Goal: Find specific page/section: Find specific page/section

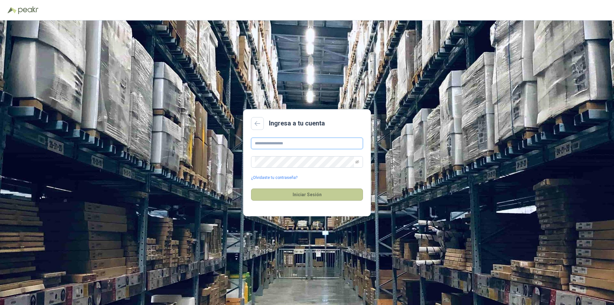
type input "**********"
click at [300, 196] on button "Iniciar Sesión" at bounding box center [307, 194] width 112 height 12
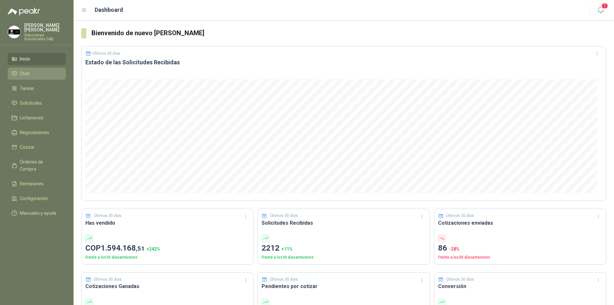
click at [23, 70] on span "Chat" at bounding box center [25, 73] width 10 height 7
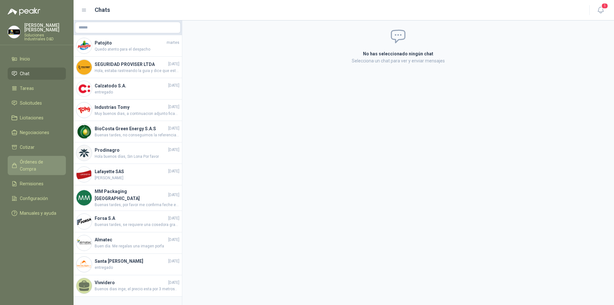
click at [27, 158] on span "Órdenes de Compra" at bounding box center [40, 165] width 40 height 14
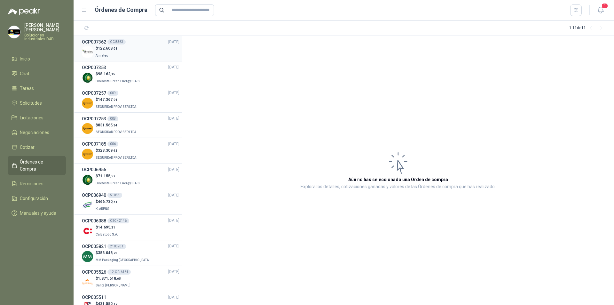
click at [121, 49] on div "$ 122.608 ,08 Almatec" at bounding box center [130, 51] width 97 height 13
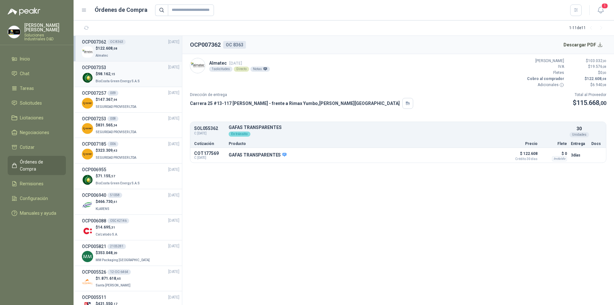
click at [122, 73] on p "$ 98.162 ,15" at bounding box center [118, 74] width 45 height 6
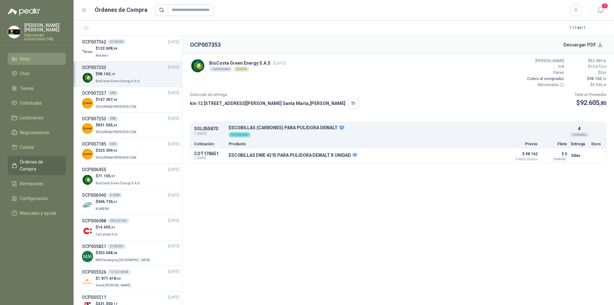
click at [27, 55] on span "Inicio" at bounding box center [25, 58] width 10 height 7
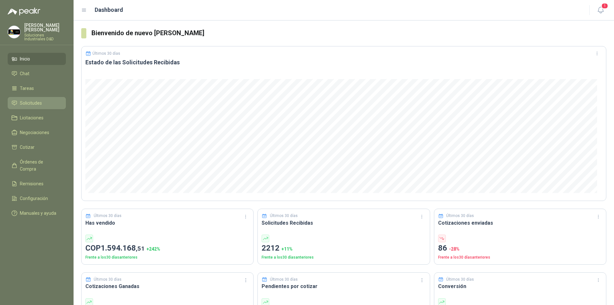
click at [37, 99] on span "Solicitudes" at bounding box center [31, 102] width 22 height 7
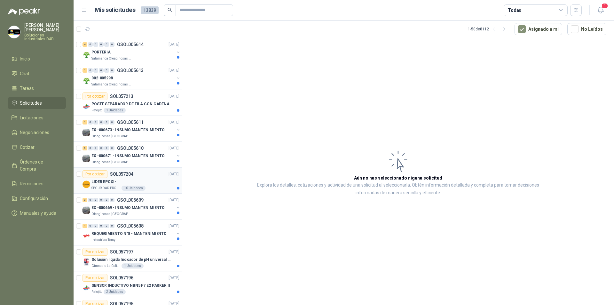
click at [119, 184] on div "LIDER EPOXI-" at bounding box center [135, 182] width 88 height 8
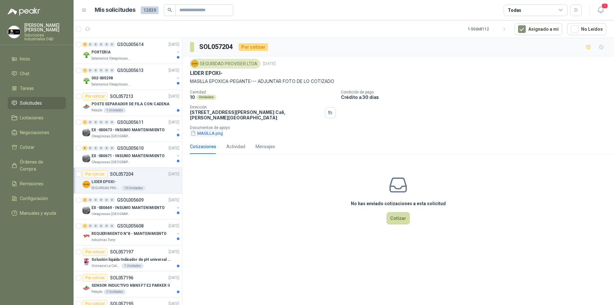
click at [209, 131] on button "MASILLA.png" at bounding box center [207, 133] width 34 height 7
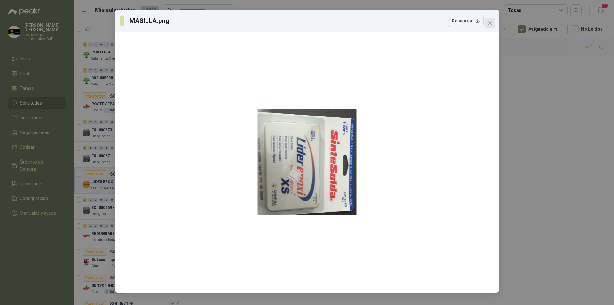
click at [491, 24] on icon "close" at bounding box center [490, 23] width 4 height 4
